Goal: Task Accomplishment & Management: Manage account settings

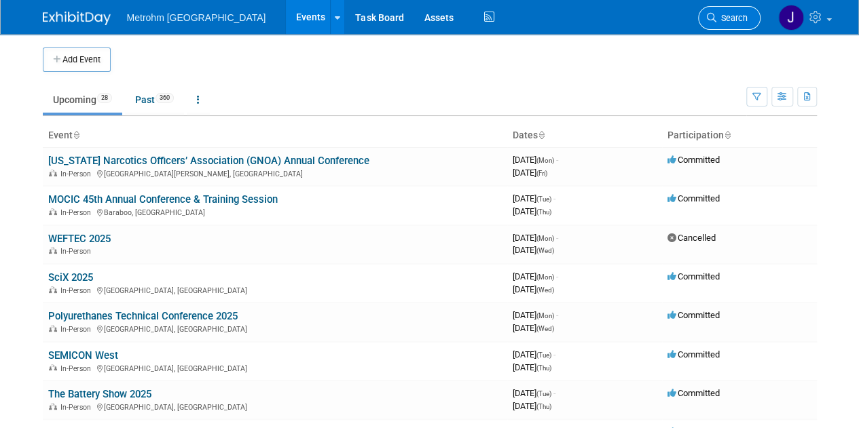
click at [724, 24] on link "Search" at bounding box center [729, 18] width 62 height 24
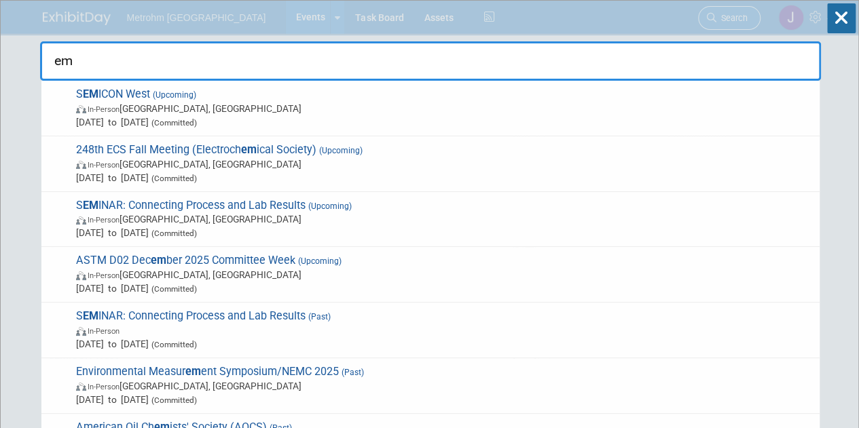
type input "emi"
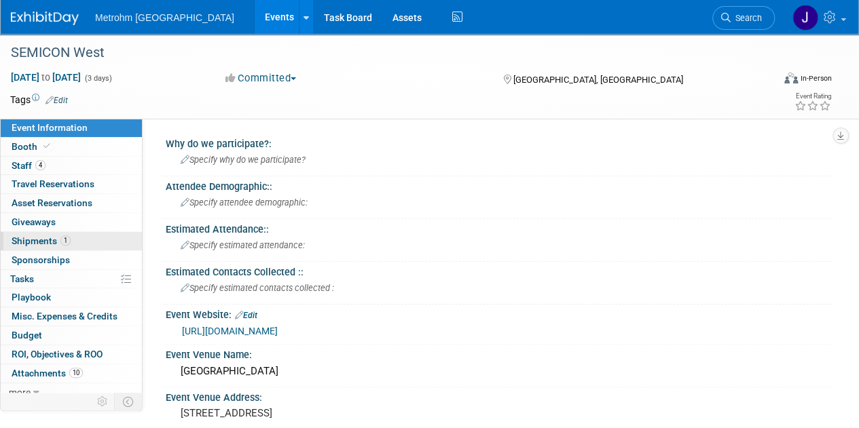
click at [66, 241] on span "1" at bounding box center [65, 241] width 10 height 10
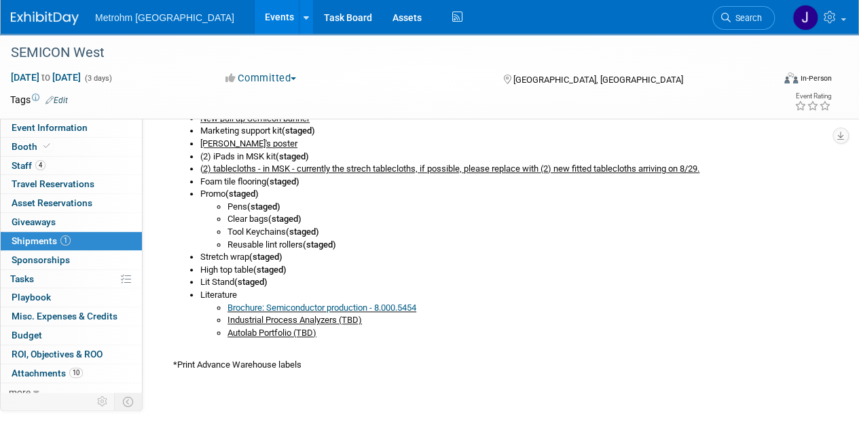
scroll to position [584, 0]
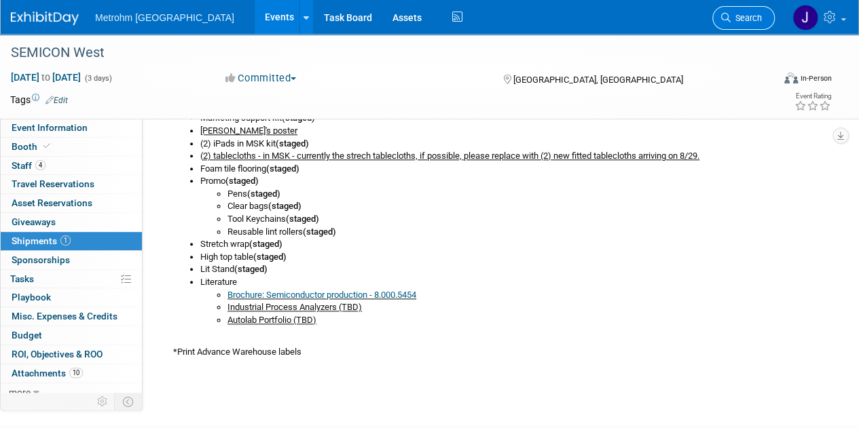
click at [743, 17] on span "Search" at bounding box center [745, 18] width 31 height 10
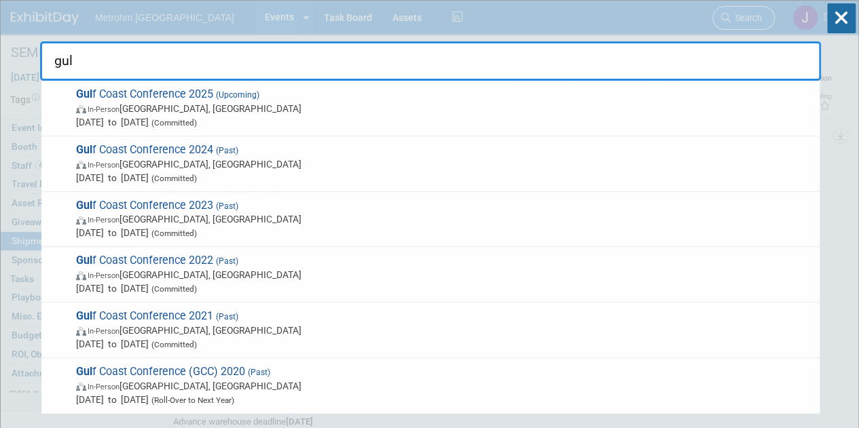
type input "gulf"
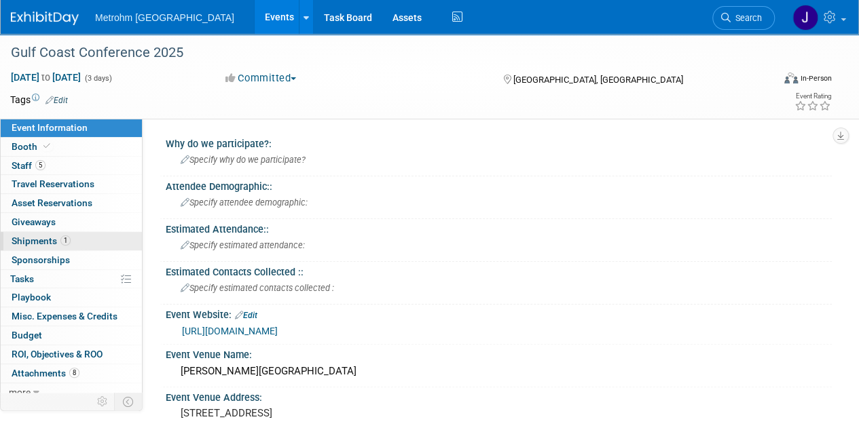
click at [35, 240] on span "Shipments 1" at bounding box center [41, 241] width 59 height 11
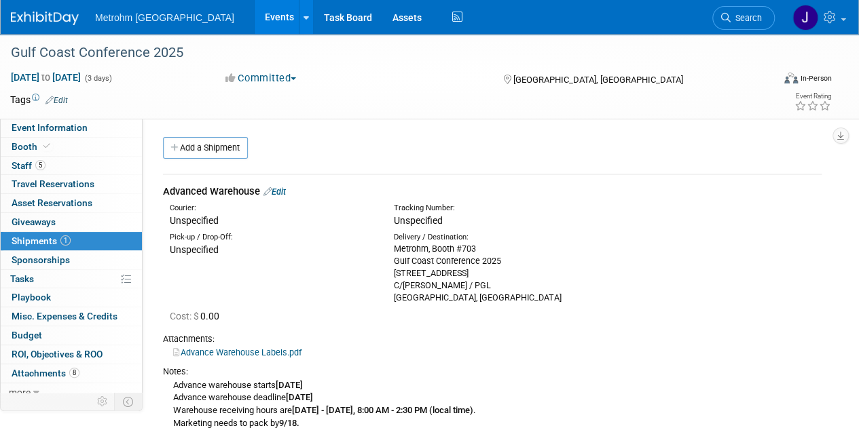
click at [286, 192] on link "Edit" at bounding box center [274, 192] width 22 height 10
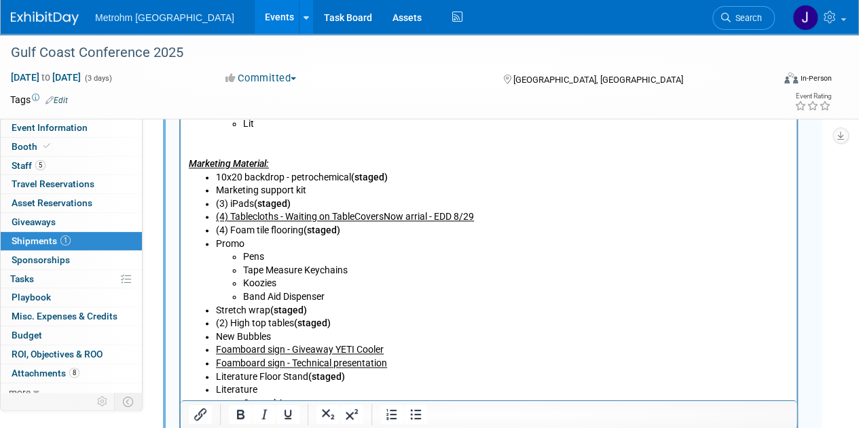
scroll to position [870, 0]
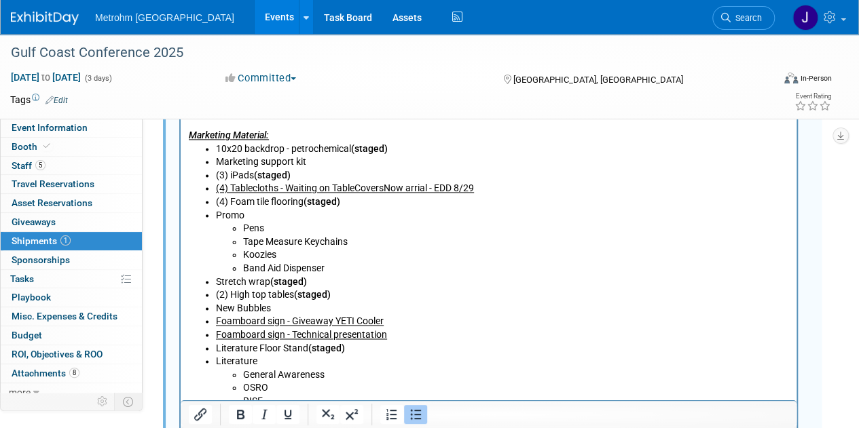
click at [225, 176] on li "(3) iPads (staged)" at bounding box center [502, 177] width 573 height 14
click at [303, 173] on li "(4) iPads (staged)" at bounding box center [502, 177] width 573 height 14
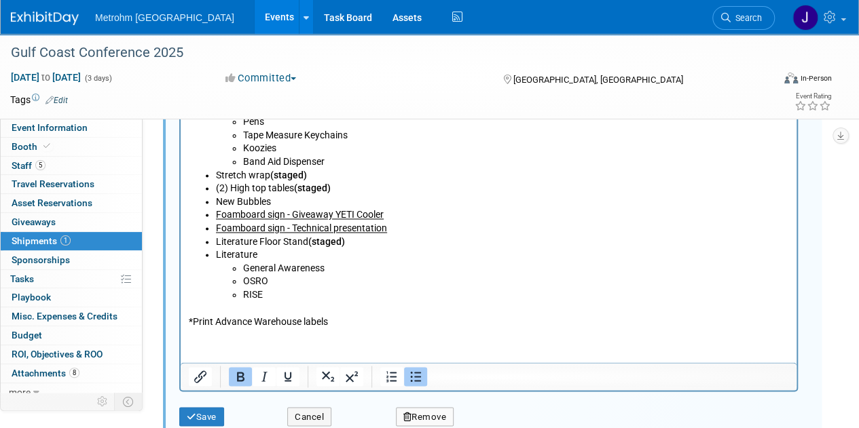
scroll to position [1010, 0]
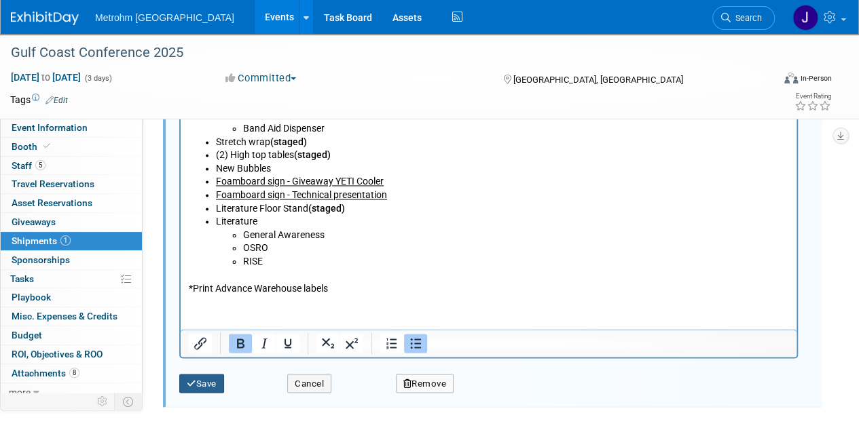
click at [211, 378] on button "Save" at bounding box center [201, 383] width 45 height 19
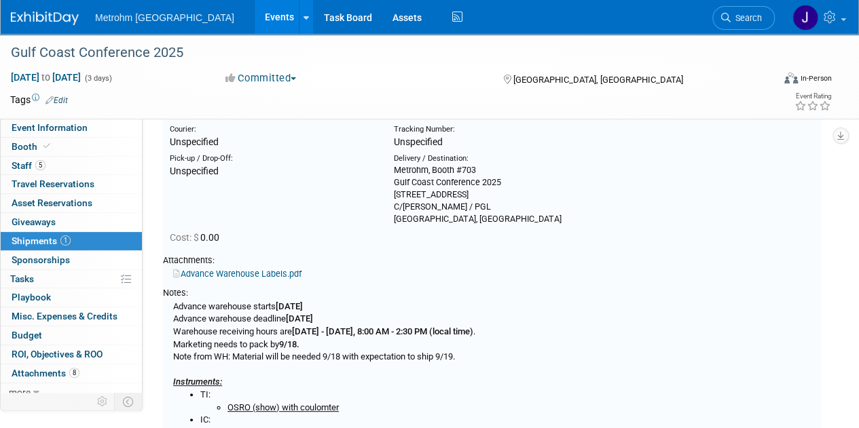
scroll to position [79, 0]
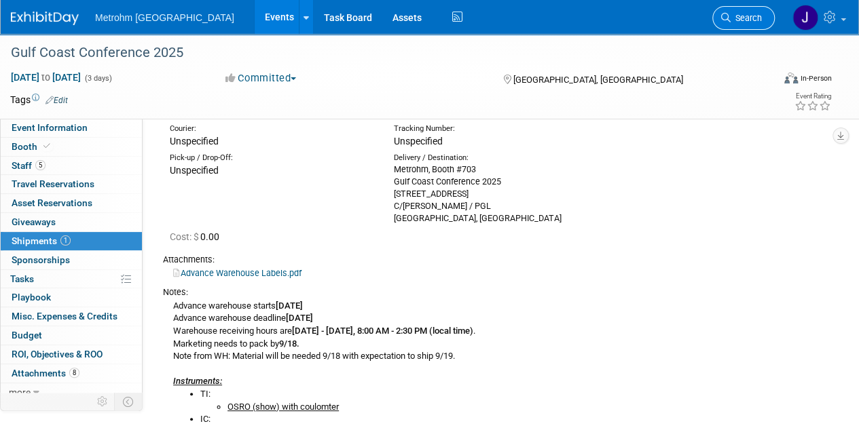
click at [741, 18] on span "Search" at bounding box center [745, 18] width 31 height 10
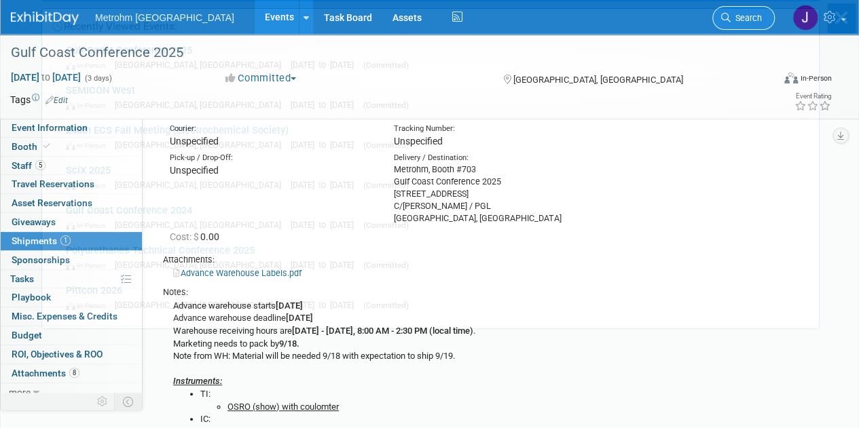
scroll to position [0, 0]
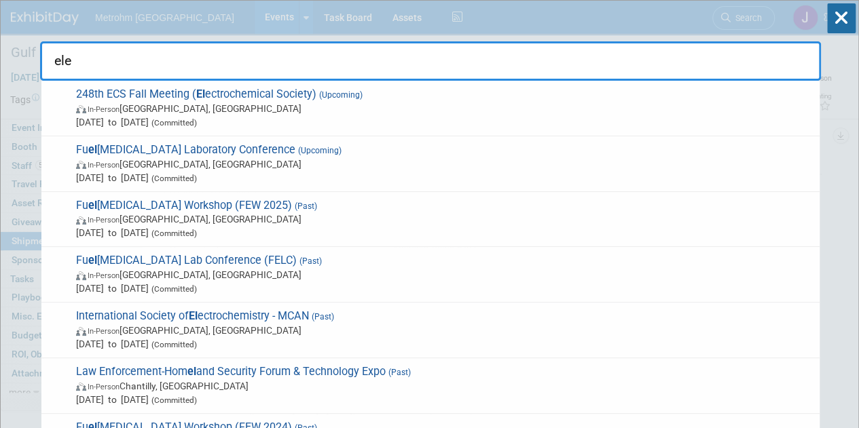
type input "elec"
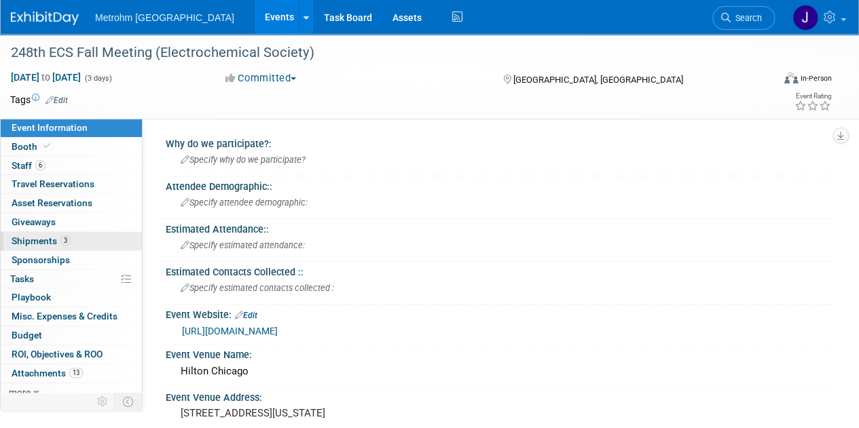
click at [76, 242] on link "3 Shipments 3" at bounding box center [71, 241] width 141 height 18
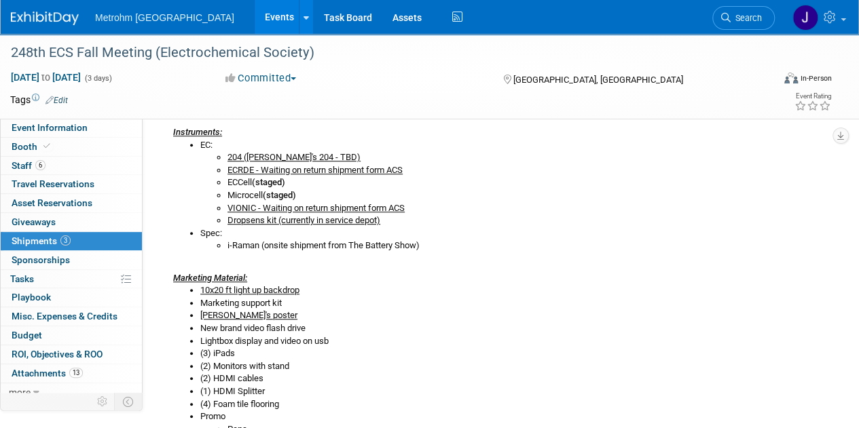
scroll to position [350, 0]
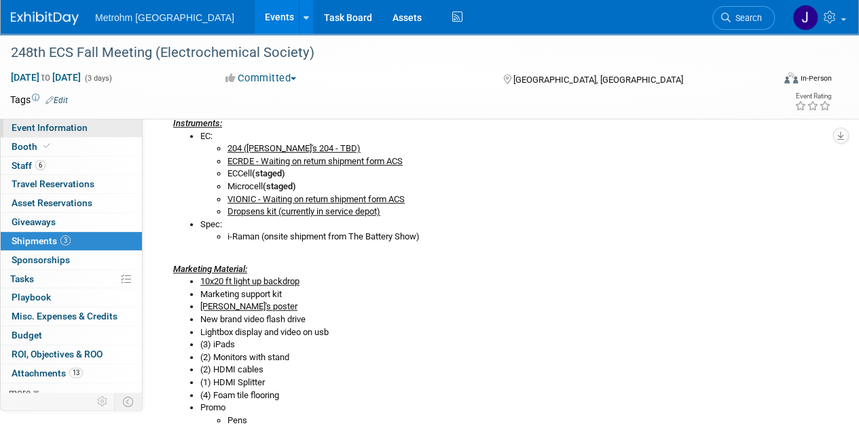
click at [75, 124] on span "Event Information" at bounding box center [50, 127] width 76 height 11
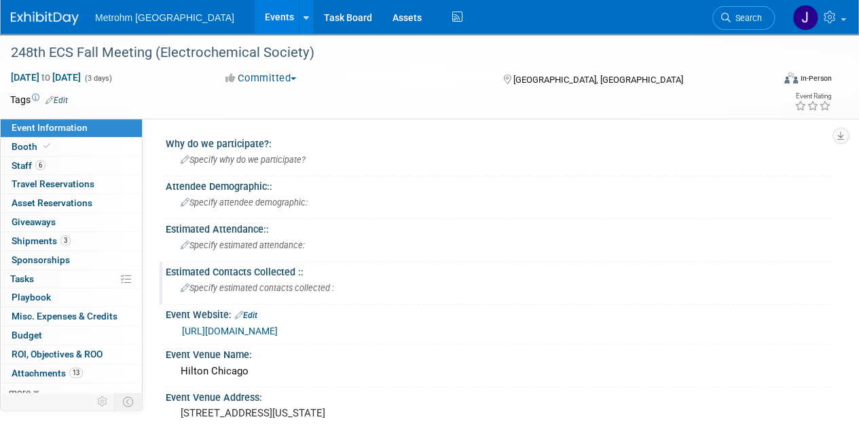
scroll to position [2, 0]
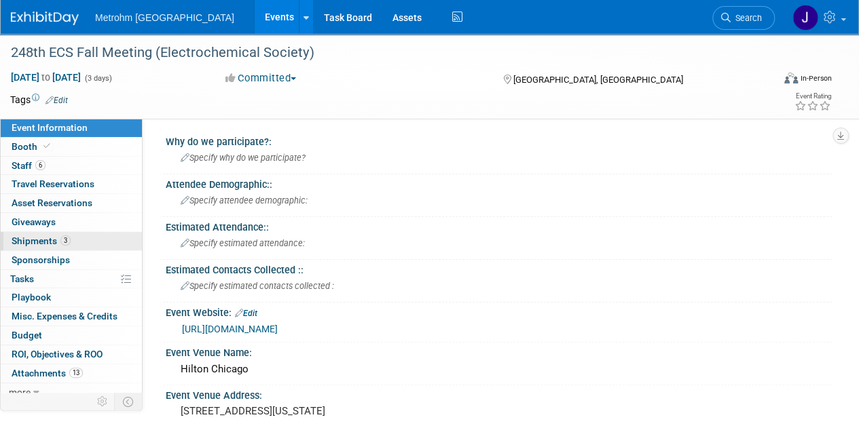
click at [96, 234] on link "3 Shipments 3" at bounding box center [71, 241] width 141 height 18
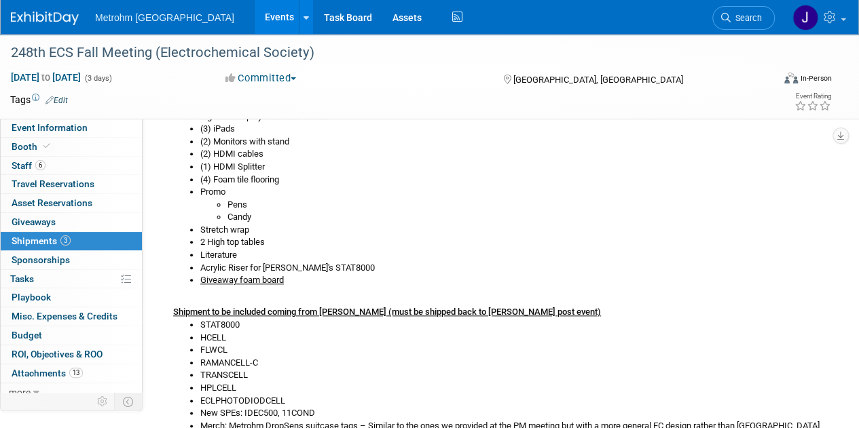
scroll to position [627, 0]
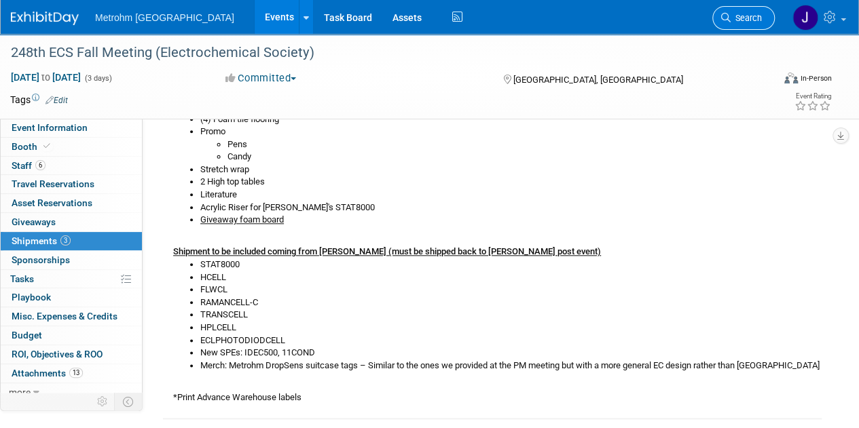
click at [755, 21] on span "Search" at bounding box center [745, 18] width 31 height 10
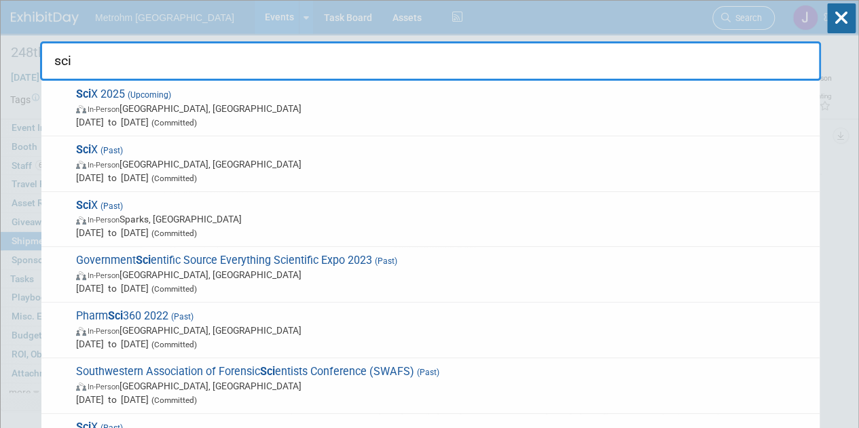
type input "scix"
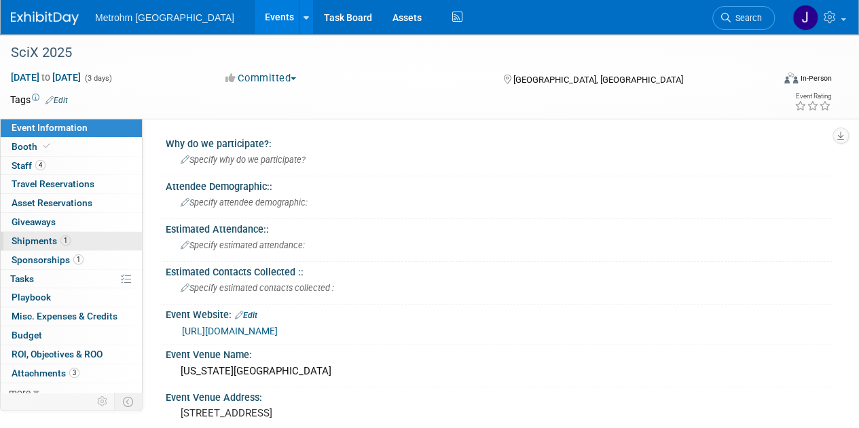
click at [64, 248] on link "1 Shipments 1" at bounding box center [71, 241] width 141 height 18
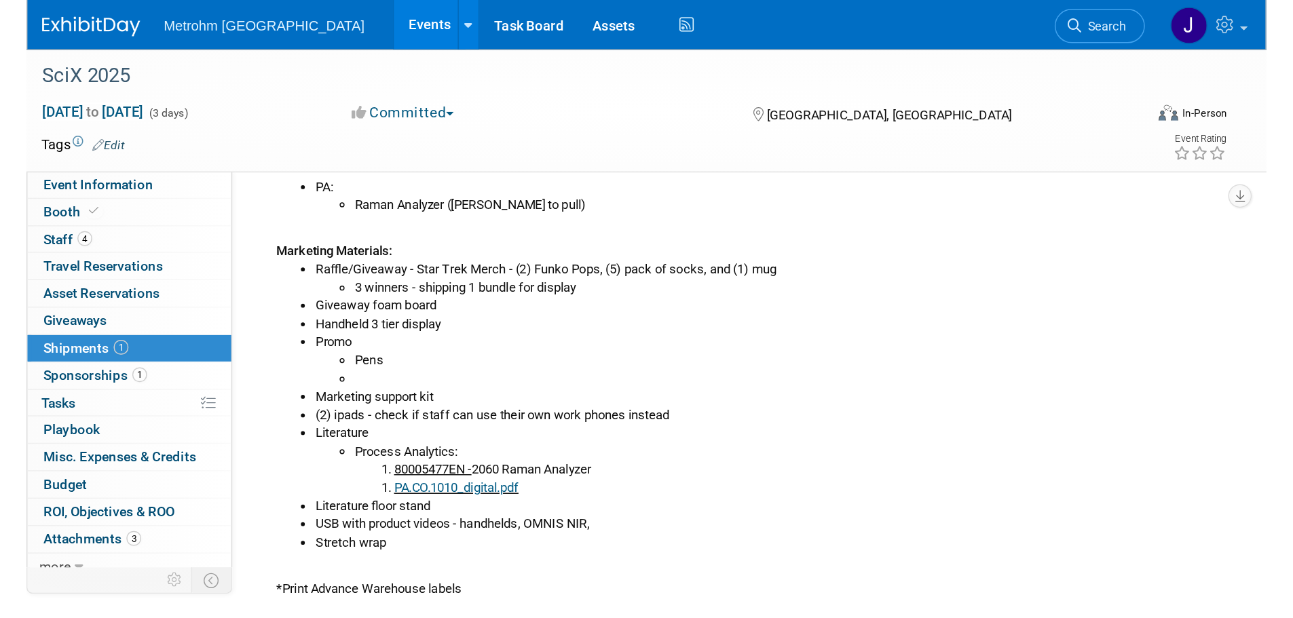
scroll to position [373, 0]
